Goal: Navigation & Orientation: Find specific page/section

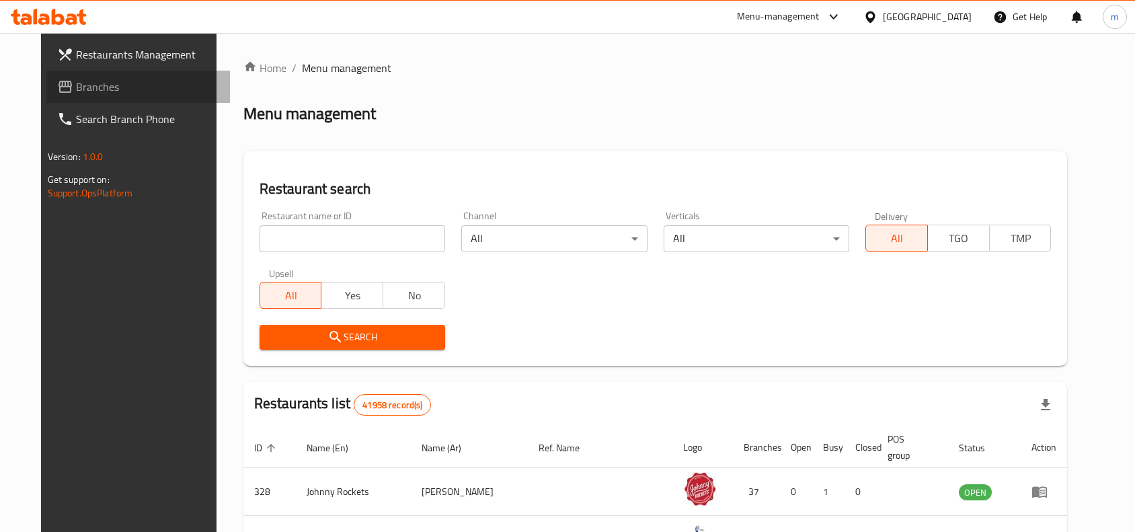
click at [94, 85] on span "Branches" at bounding box center [148, 87] width 144 height 16
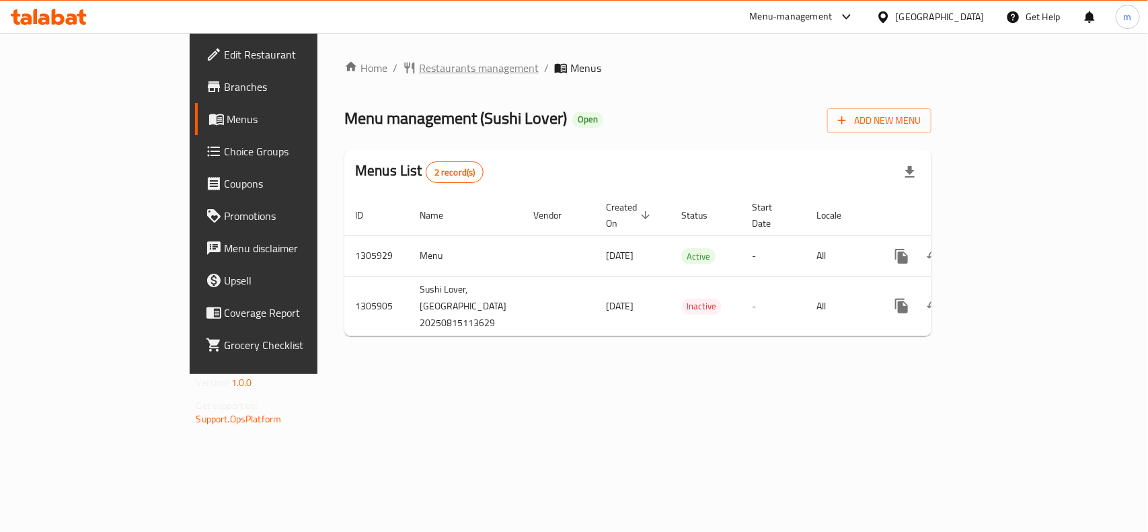
click at [419, 65] on span "Restaurants management" at bounding box center [479, 68] width 120 height 16
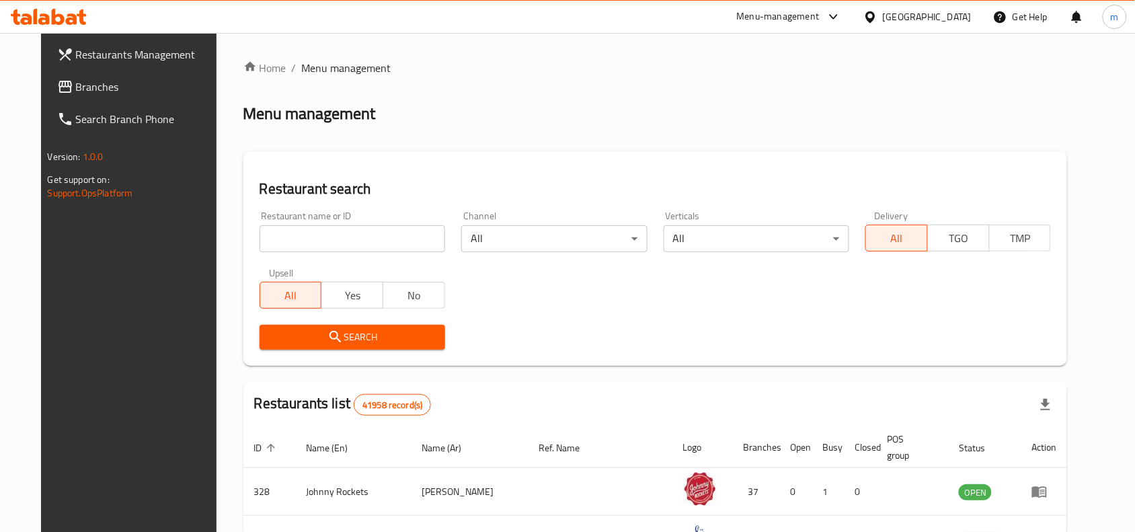
click at [108, 93] on span "Branches" at bounding box center [148, 87] width 144 height 16
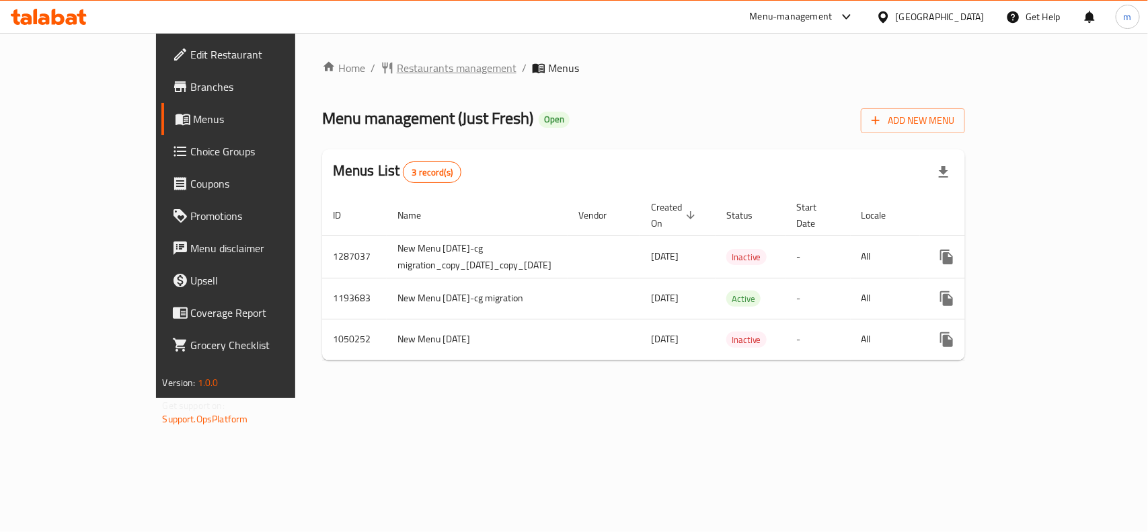
click at [397, 76] on span "Restaurants management" at bounding box center [457, 68] width 120 height 16
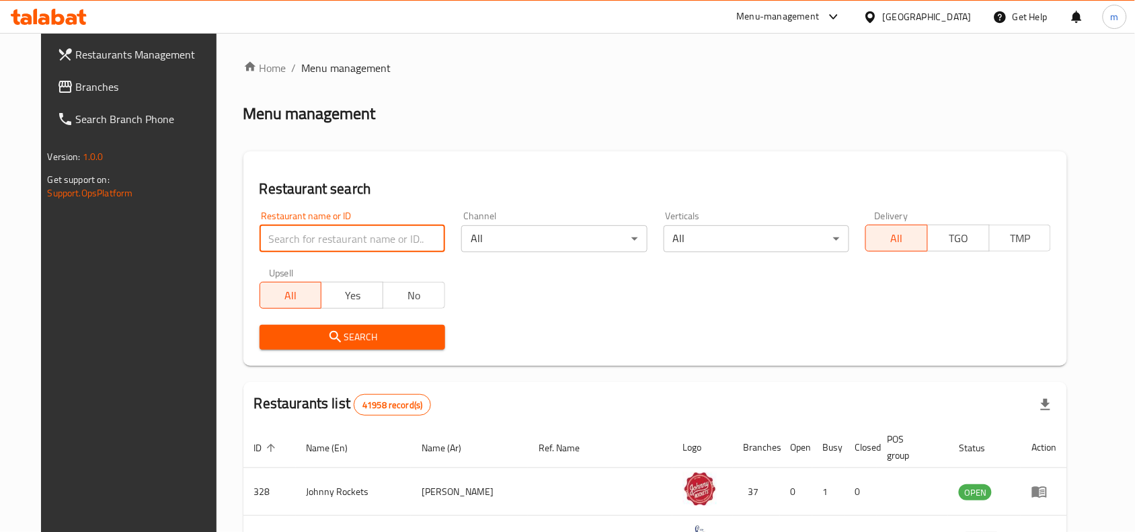
click at [307, 245] on input "search" at bounding box center [353, 238] width 186 height 27
paste input "11013"
type input "11013"
drag, startPoint x: 326, startPoint y: 324, endPoint x: 325, endPoint y: 331, distance: 7.5
click at [324, 337] on span "Search" at bounding box center [352, 337] width 164 height 17
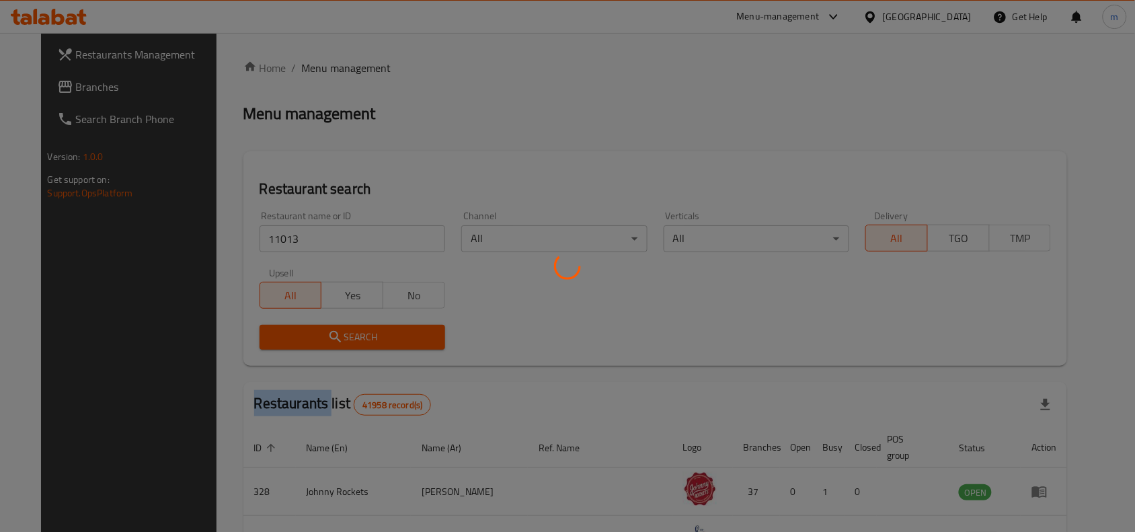
click at [324, 337] on div at bounding box center [567, 266] width 1135 height 532
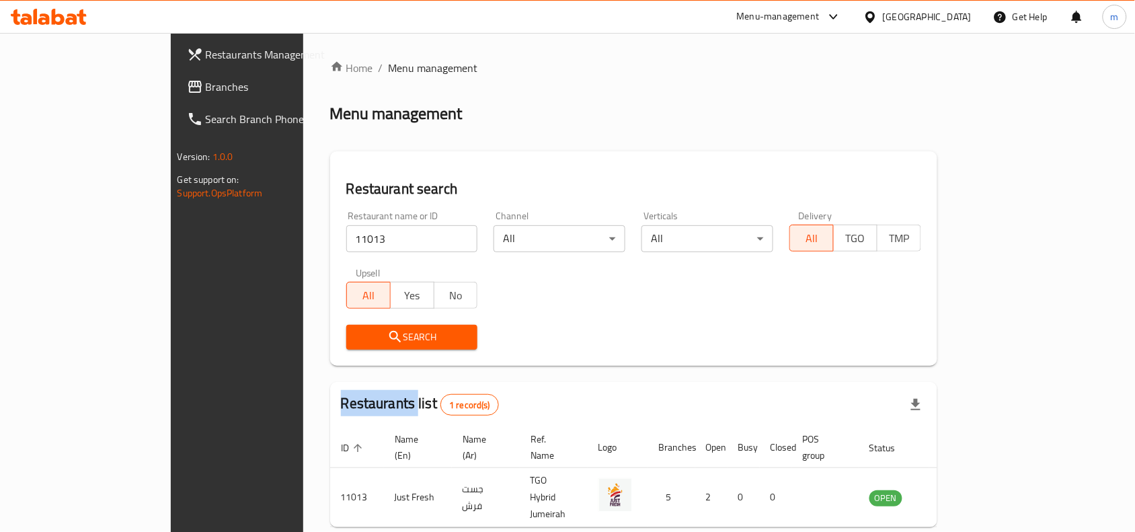
click at [357, 337] on span "Search" at bounding box center [412, 337] width 110 height 17
click at [357, 338] on span "Search" at bounding box center [412, 337] width 110 height 17
click at [206, 85] on span "Branches" at bounding box center [278, 87] width 144 height 16
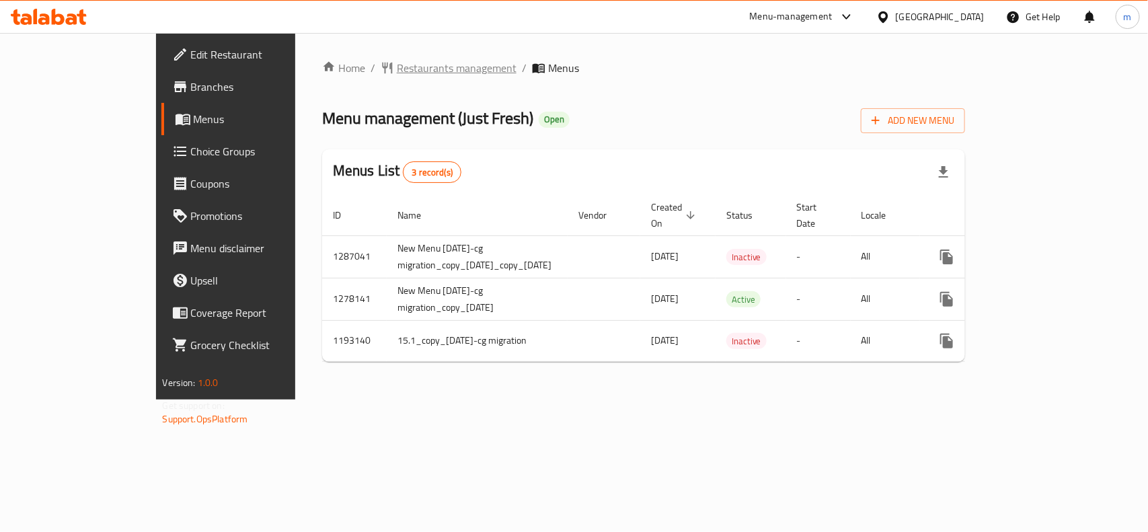
click at [397, 68] on span "Restaurants management" at bounding box center [457, 68] width 120 height 16
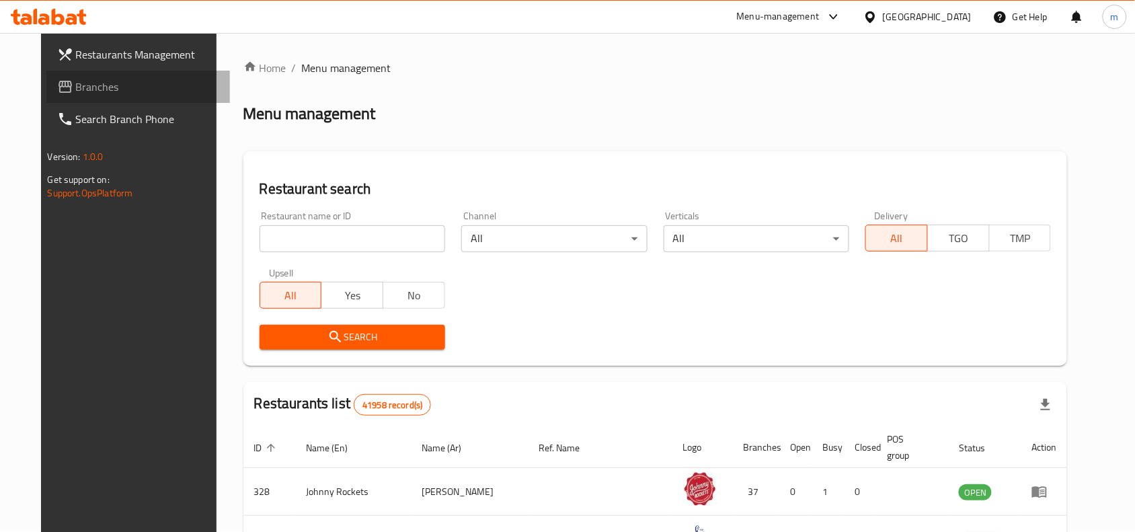
click at [106, 86] on span "Branches" at bounding box center [148, 87] width 144 height 16
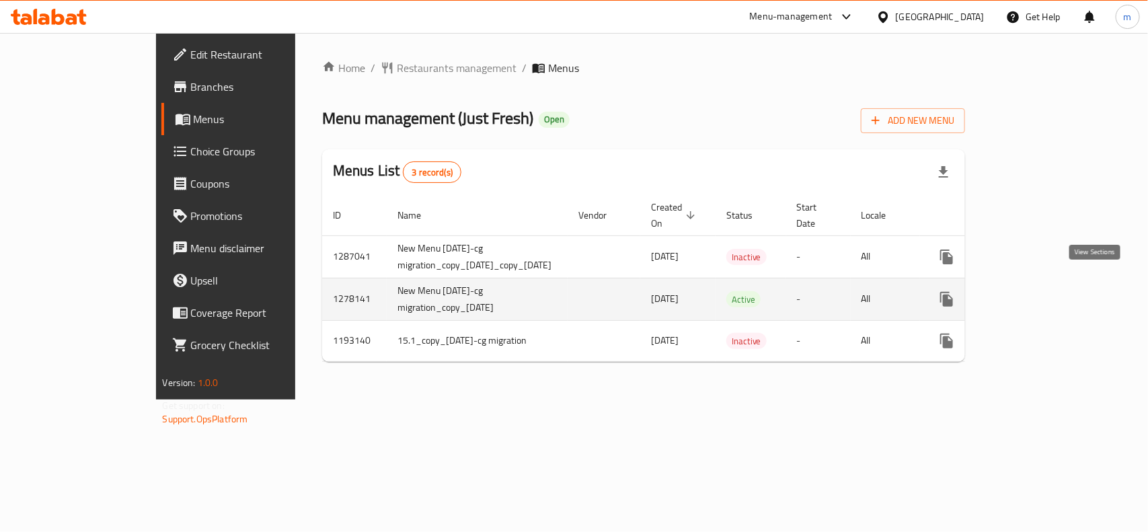
click at [1052, 291] on icon "enhanced table" at bounding box center [1043, 299] width 16 height 16
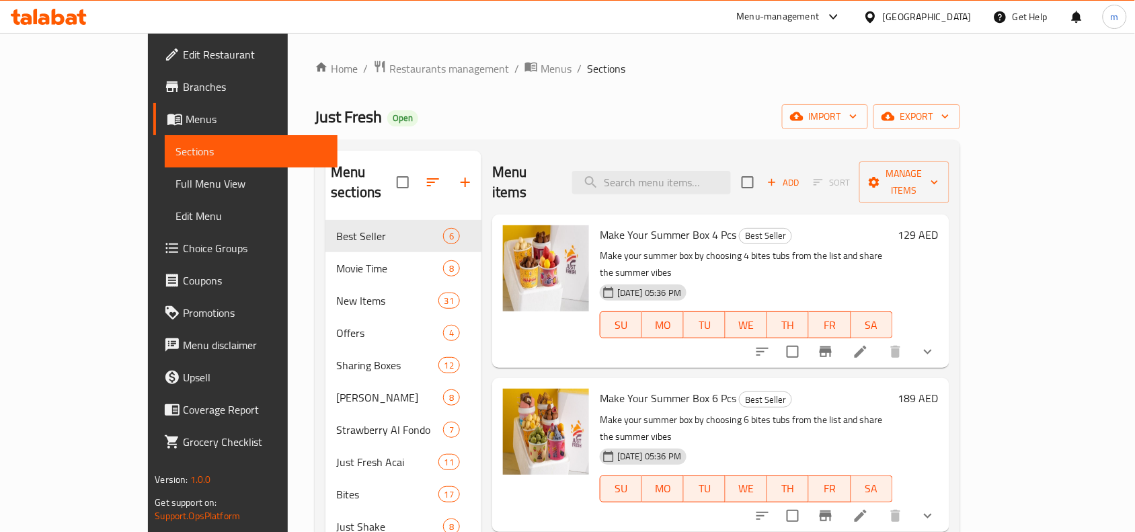
click at [183, 253] on span "Choice Groups" at bounding box center [255, 248] width 144 height 16
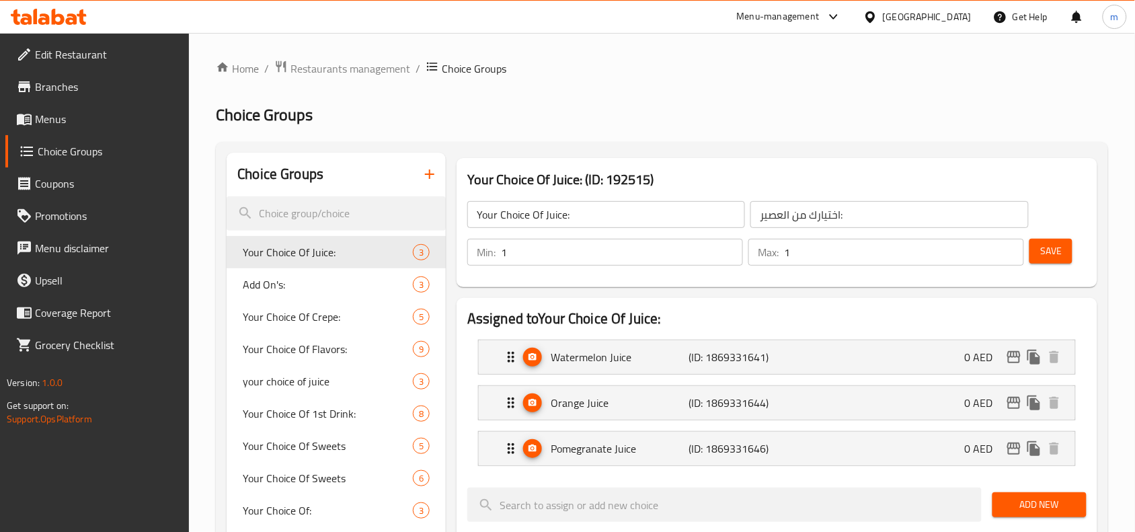
click at [64, 21] on icon at bounding box center [58, 17] width 13 height 16
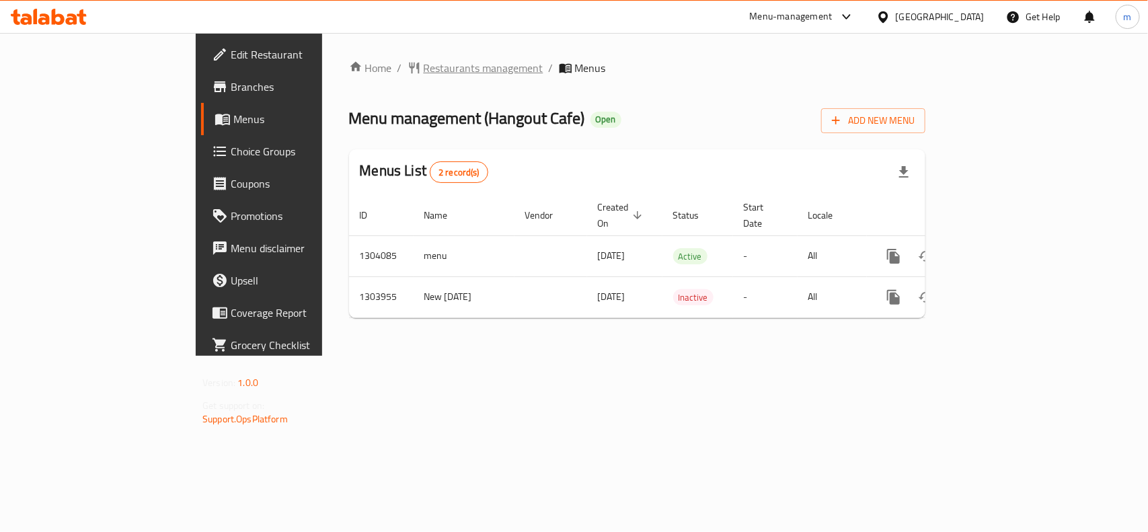
click at [322, 56] on div "Home / Restaurants management / Menus Menu management ( Hangout Cafe ) Open Add…" at bounding box center [637, 194] width 630 height 323
click at [424, 65] on span "Restaurants management" at bounding box center [484, 68] width 120 height 16
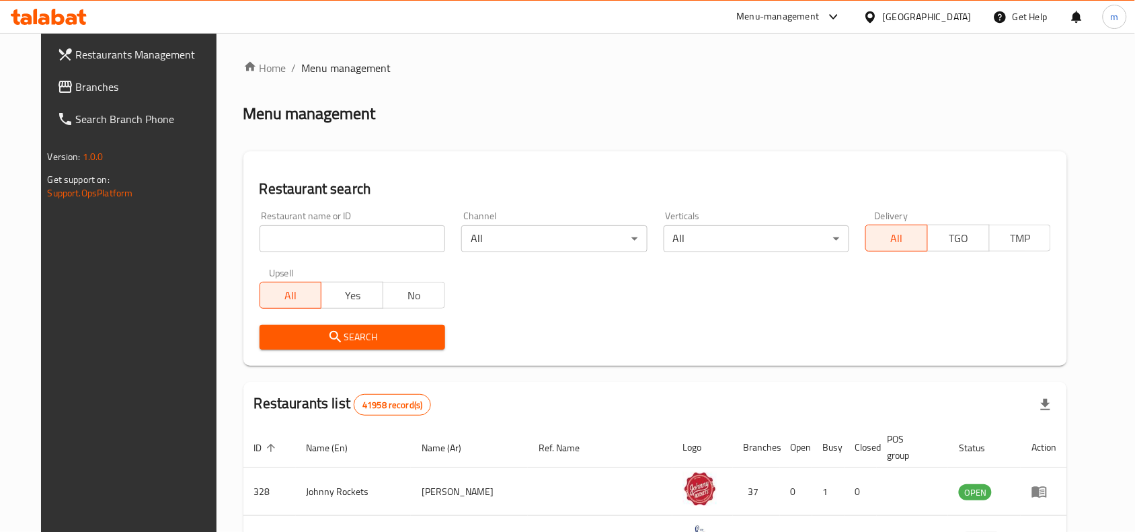
drag, startPoint x: 54, startPoint y: 91, endPoint x: 91, endPoint y: 95, distance: 36.5
click at [76, 91] on span "Branches" at bounding box center [148, 87] width 144 height 16
